Goal: Find specific page/section: Find specific page/section

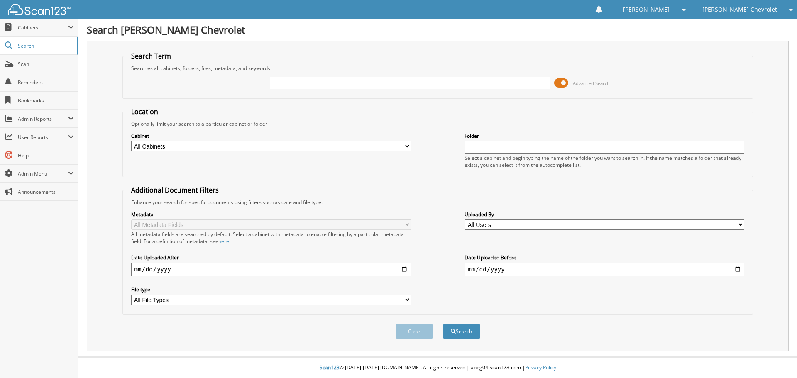
click at [300, 81] on input "text" at bounding box center [410, 83] width 280 height 12
type input "695577"
click at [443, 324] on button "Search" at bounding box center [461, 331] width 37 height 15
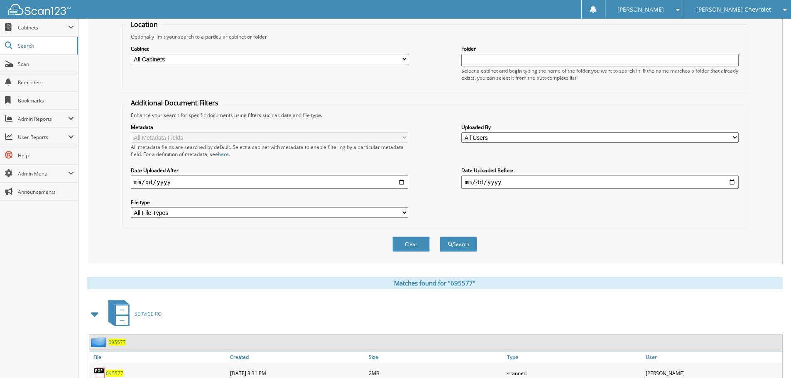
scroll to position [137, 0]
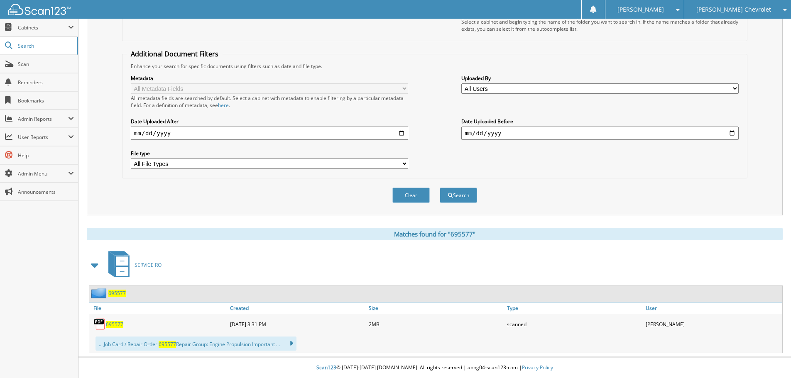
click at [115, 295] on span "695577" at bounding box center [116, 293] width 17 height 7
